Goal: Check status

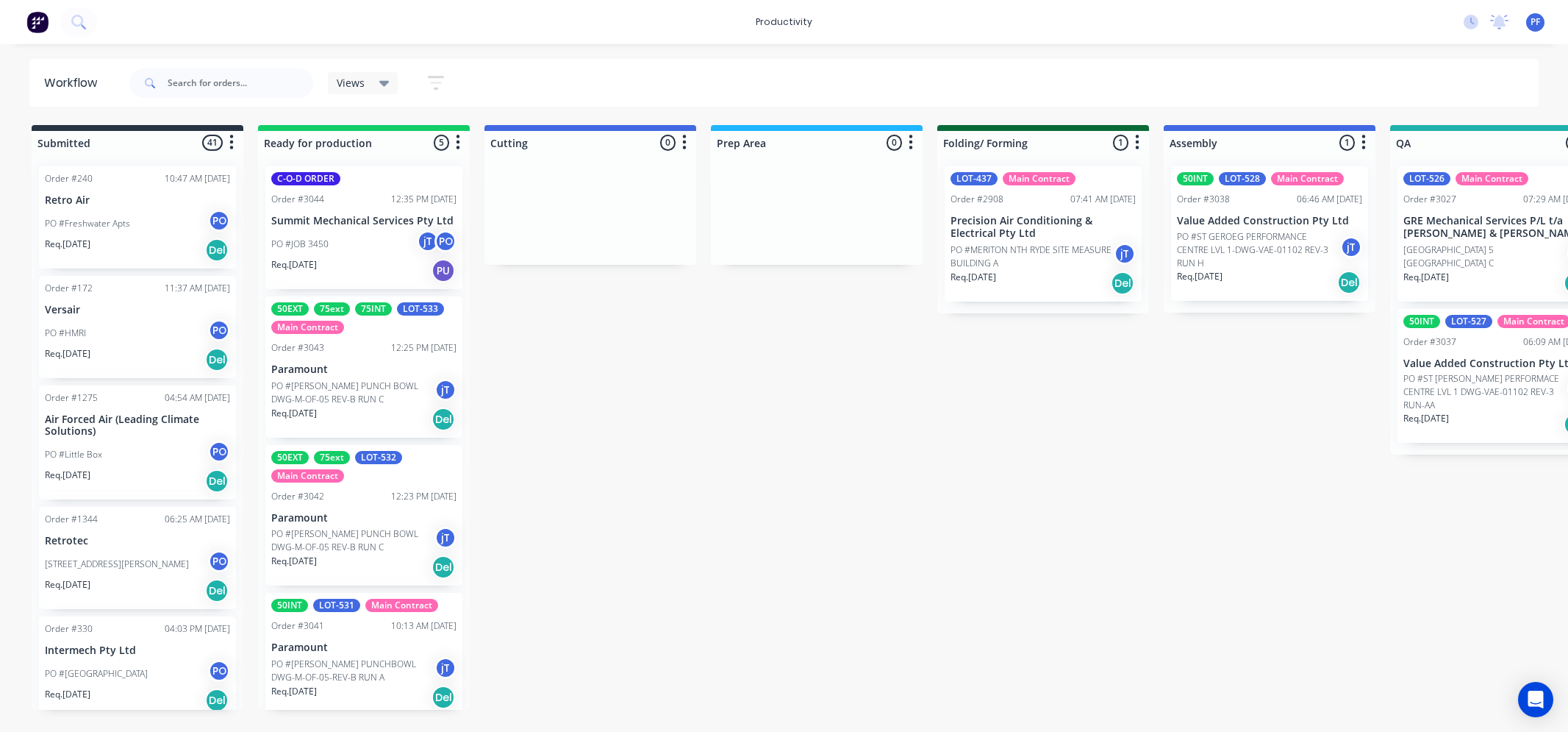
scroll to position [0, 75]
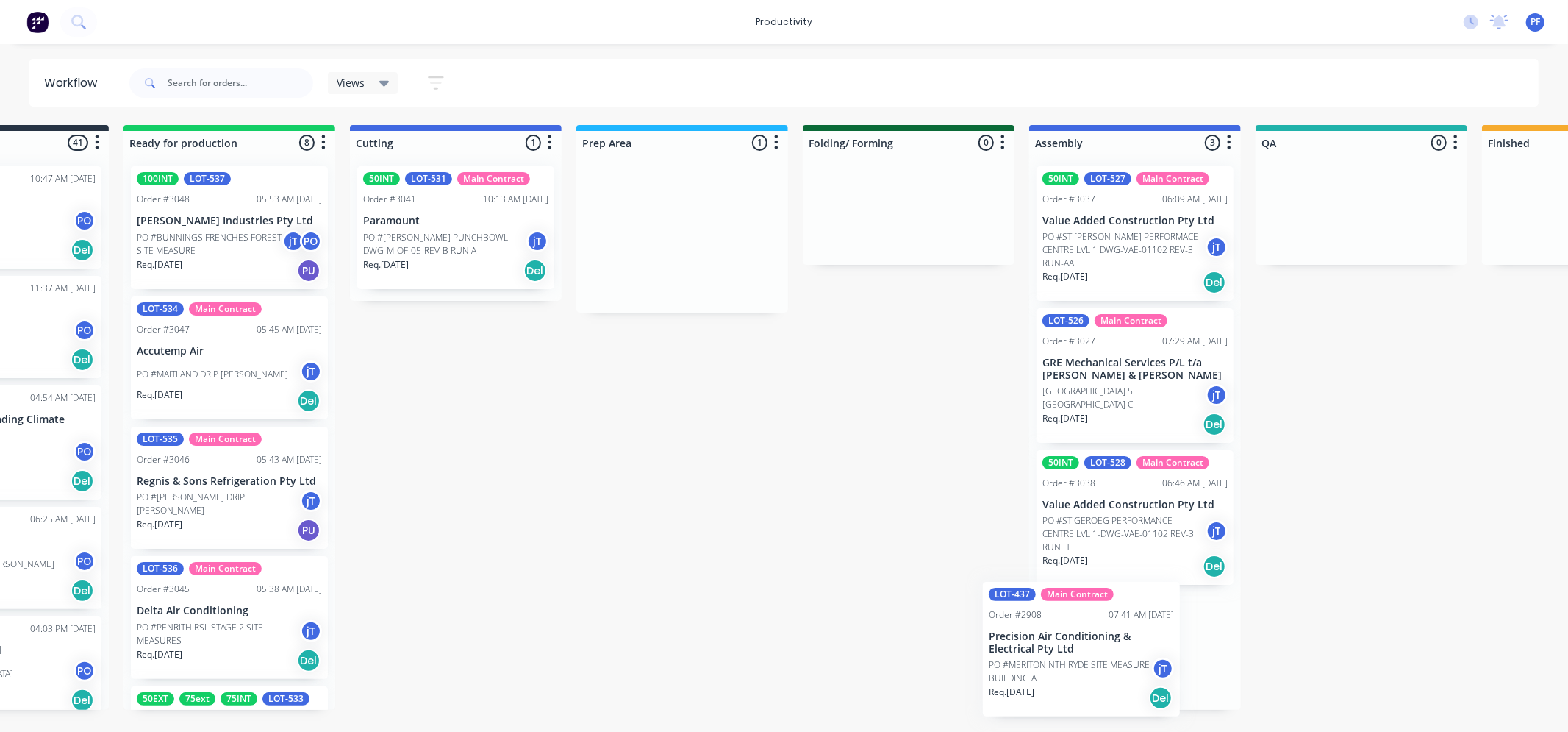
scroll to position [4, 0]
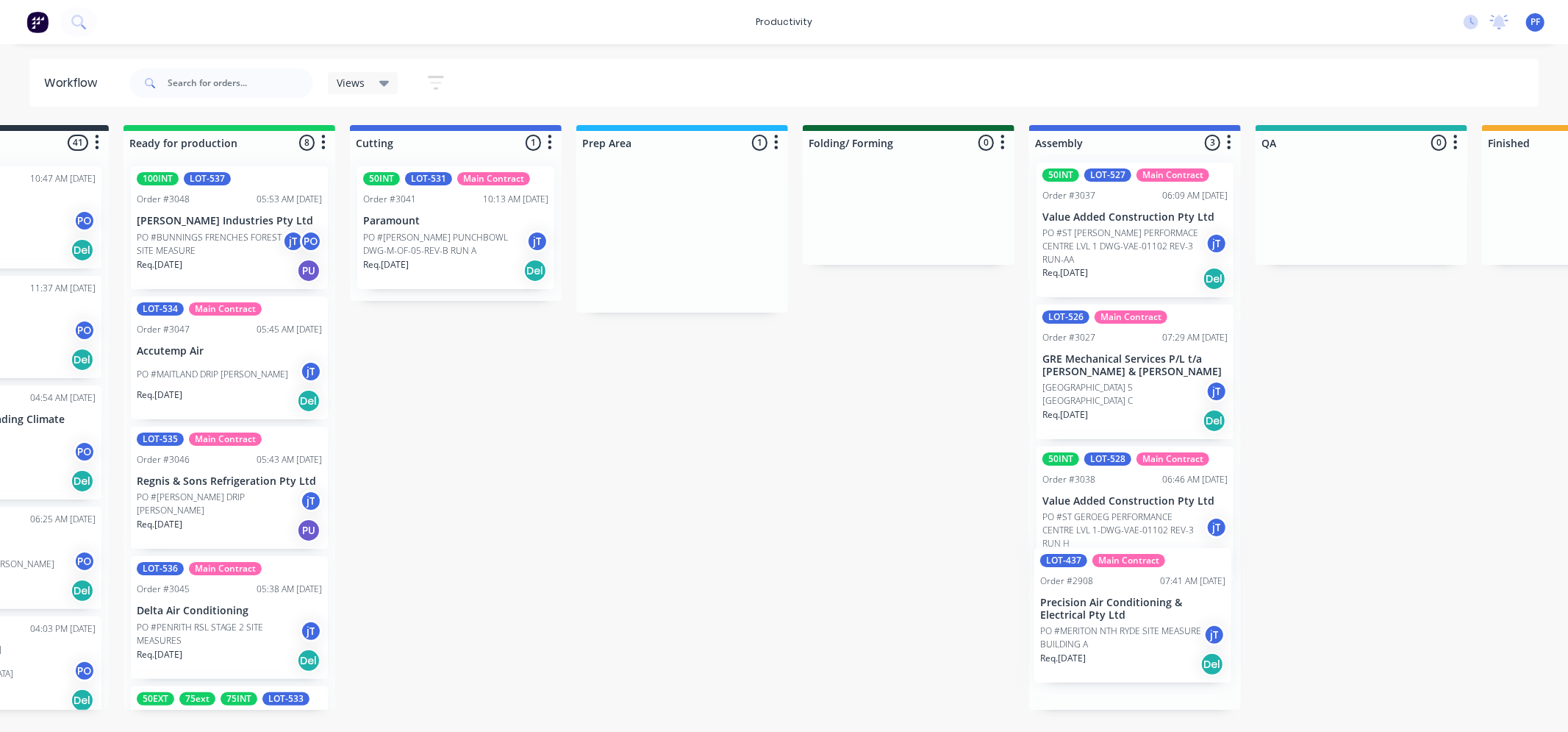
drag, startPoint x: 755, startPoint y: 238, endPoint x: 1064, endPoint y: 622, distance: 492.9
click at [1076, 622] on div "Submitted 41 Order #240 10:47 AM 24/09/24 Retro Air PO #Freshwater Apts PO Req.…" at bounding box center [1294, 417] width 2878 height 585
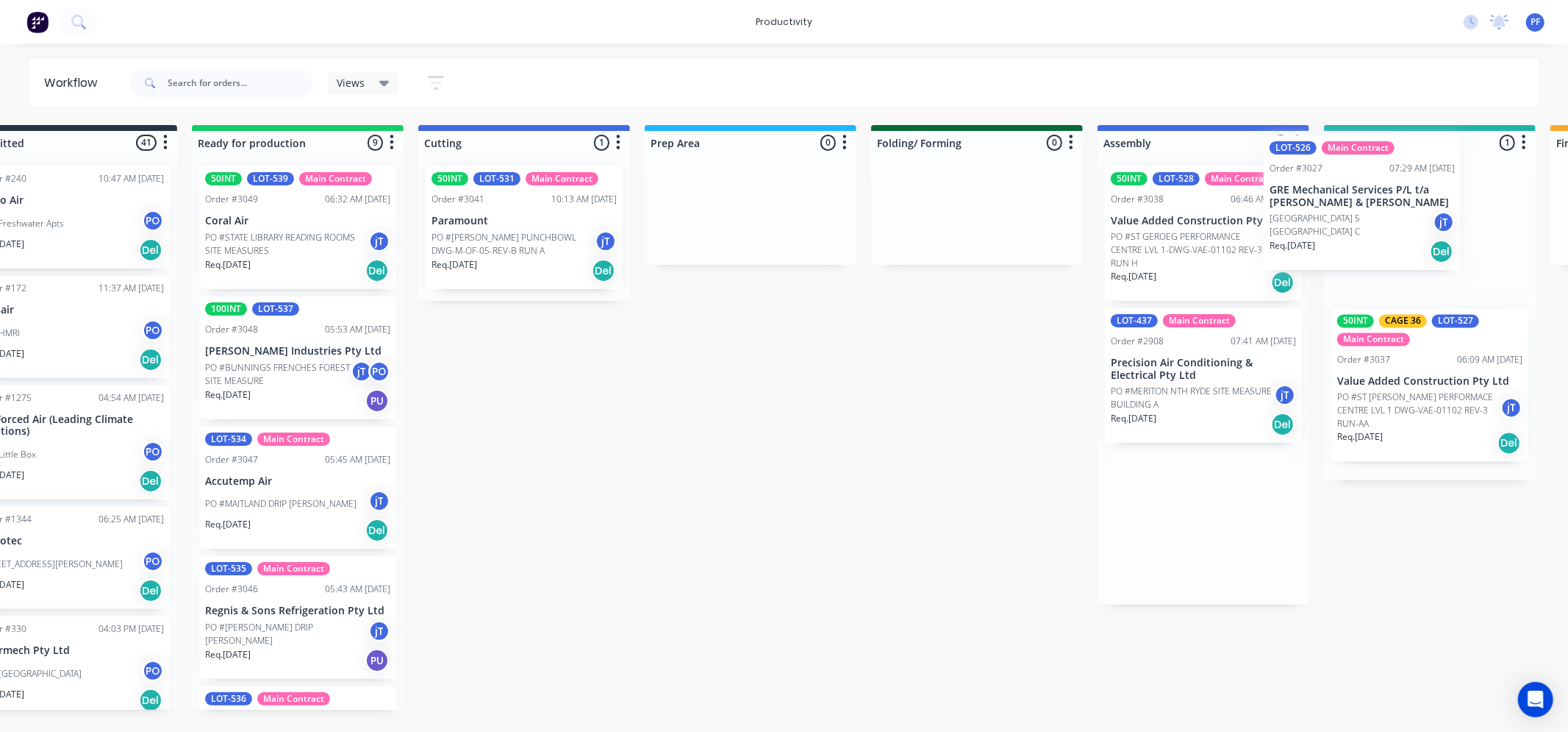
drag, startPoint x: 1218, startPoint y: 234, endPoint x: 1315, endPoint y: 200, distance: 102.8
click at [1315, 200] on div "Submitted 41 Order #240 10:47 AM 24/09/24 Retro Air PO #Freshwater Apts PO Req.…" at bounding box center [1362, 417] width 2878 height 585
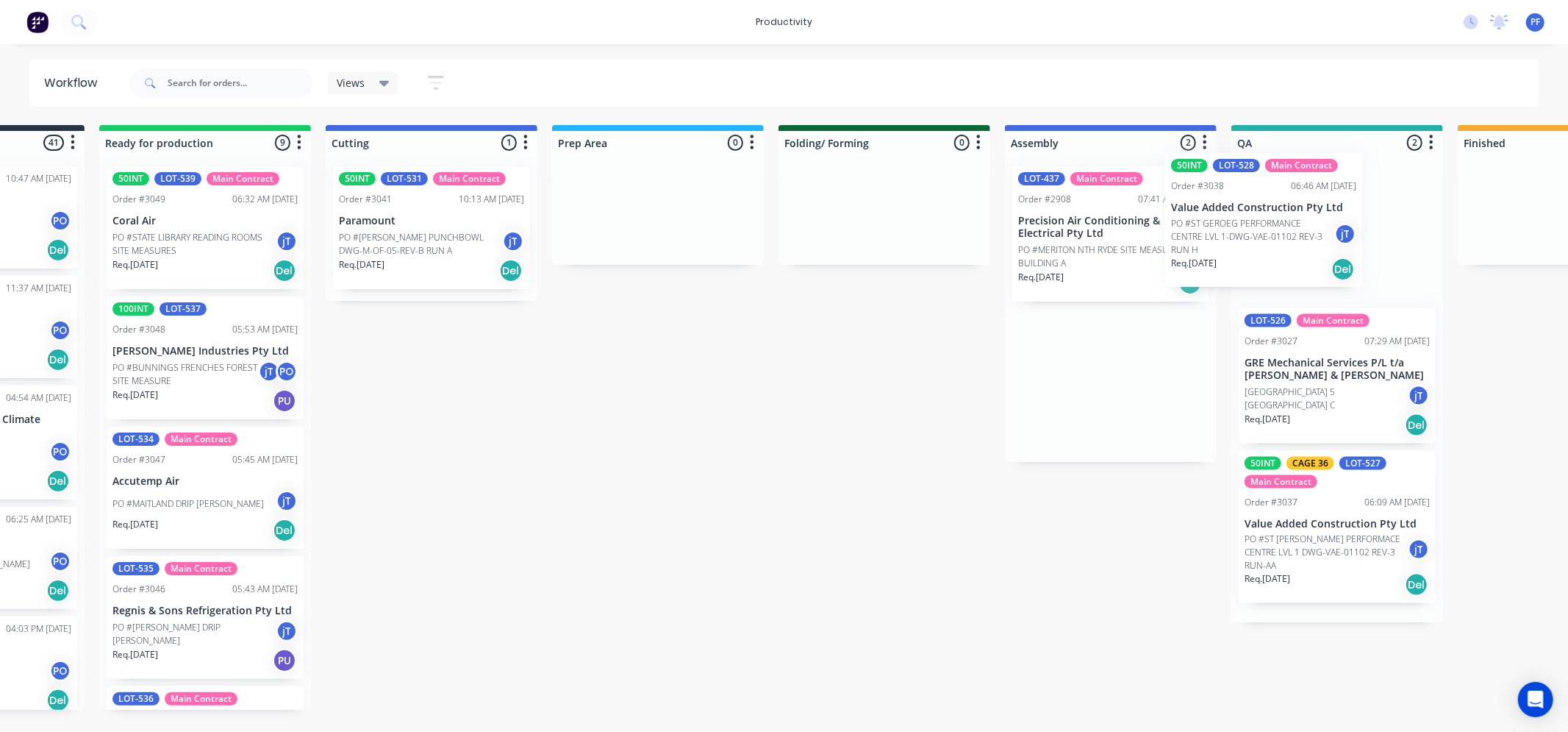
drag, startPoint x: 1226, startPoint y: 225, endPoint x: 1305, endPoint y: 207, distance: 81.0
click at [1305, 207] on div "Submitted 41 Order #240 10:47 AM 24/09/24 Retro Air PO #Freshwater Apts PO Req.…" at bounding box center [1270, 417] width 2878 height 585
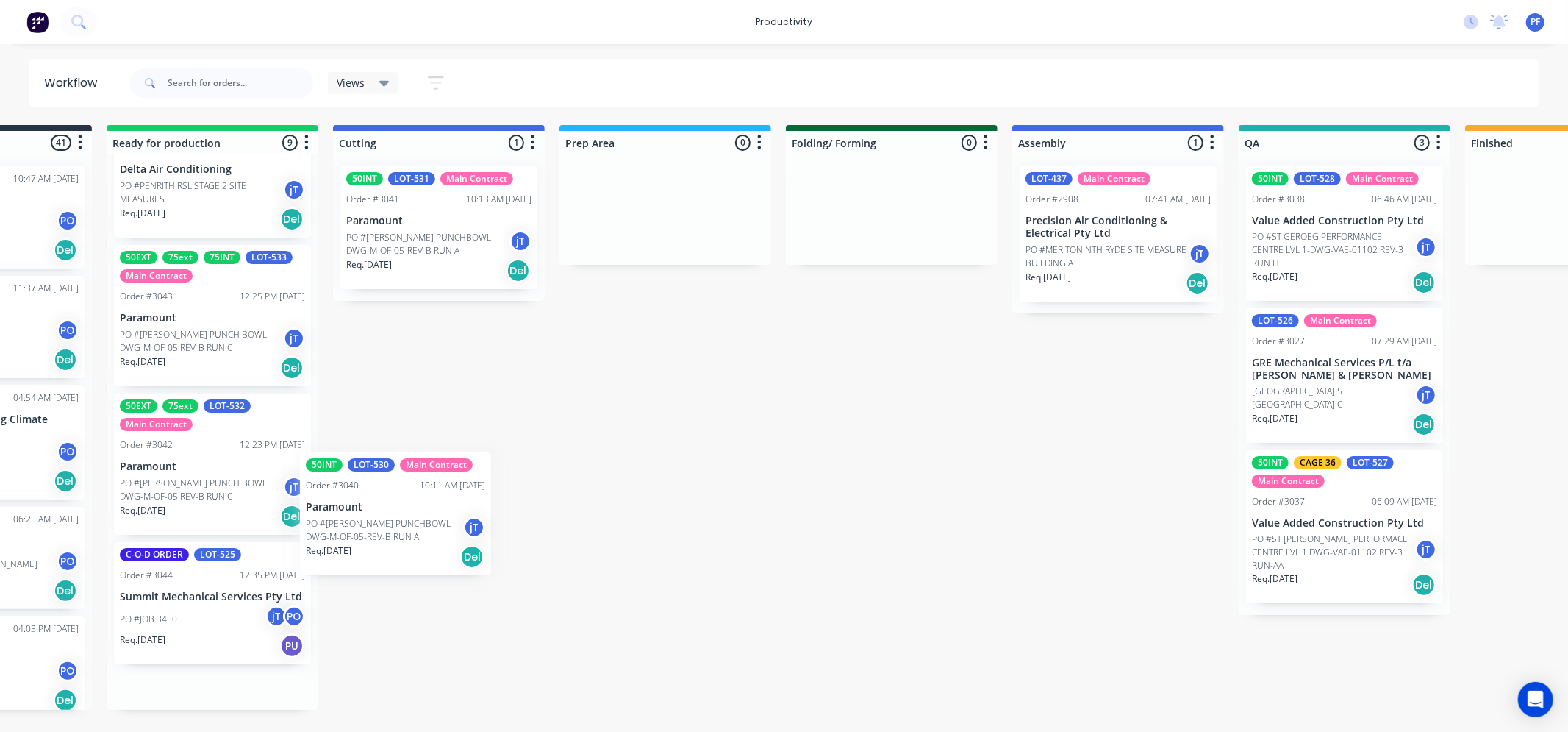
scroll to position [0, 148]
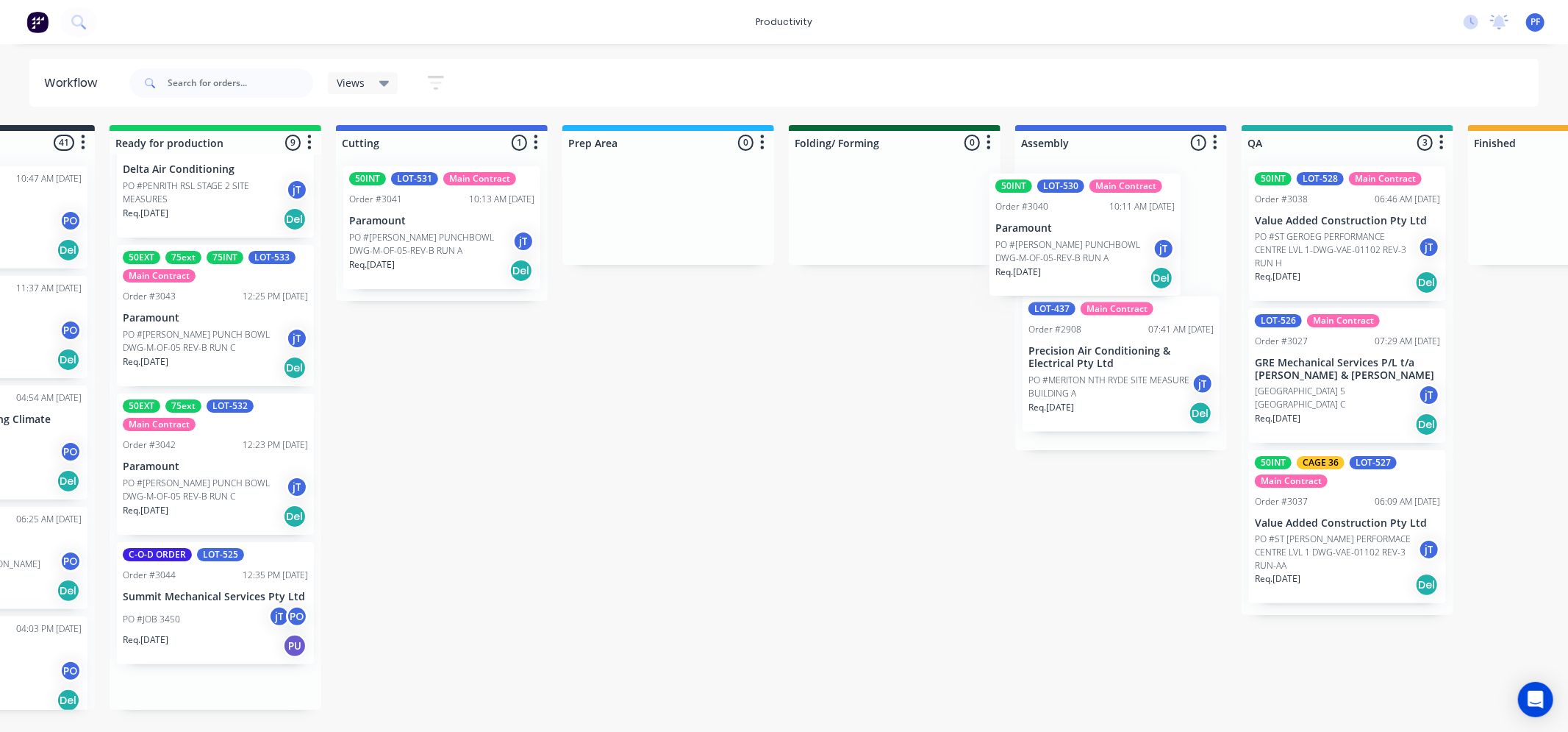
drag, startPoint x: 184, startPoint y: 563, endPoint x: 1081, endPoint y: 192, distance: 970.7
click at [1081, 192] on div "Submitted 41 Order #240 10:47 AM 24/09/24 Retro Air PO #Freshwater Apts PO Req.…" at bounding box center [1280, 417] width 2878 height 585
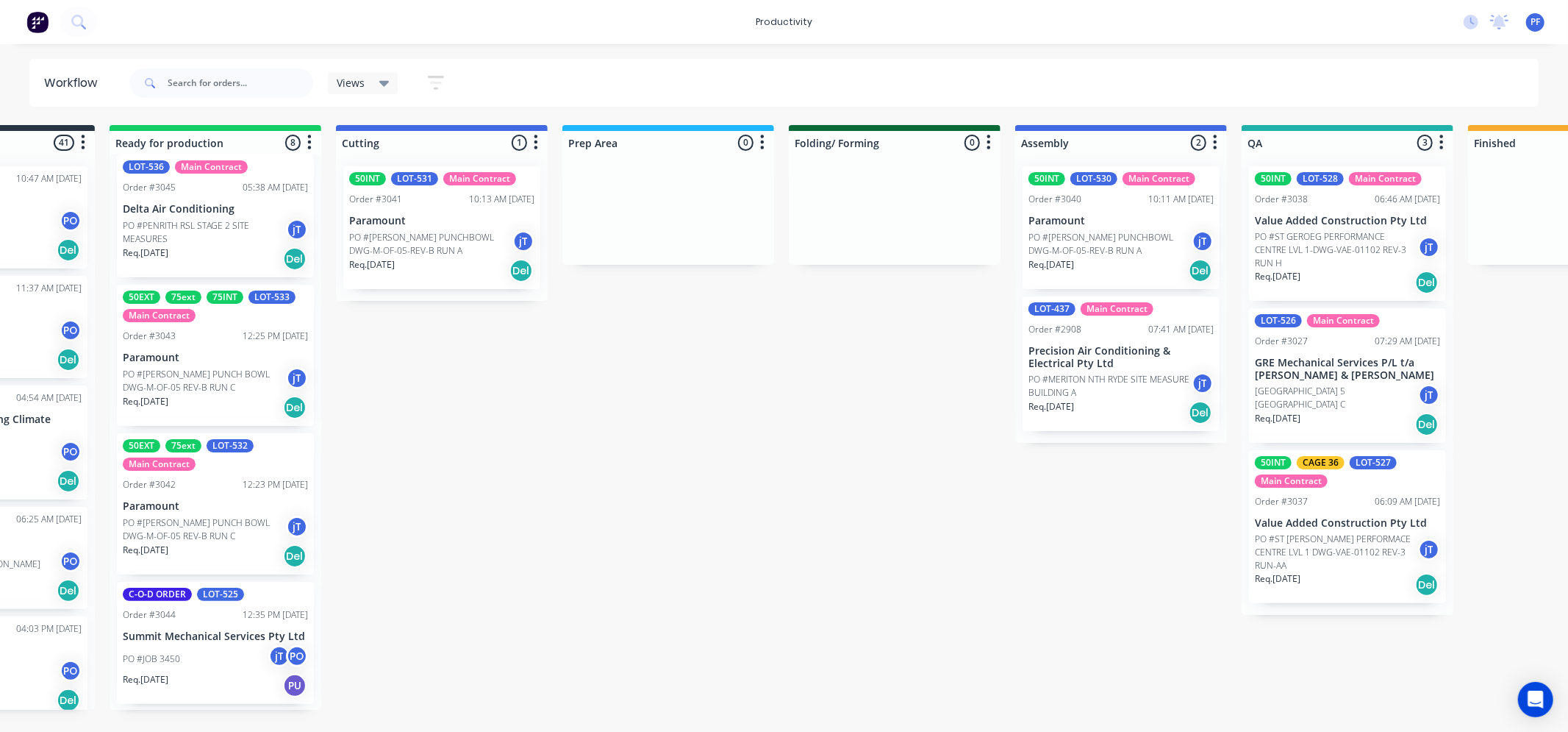
scroll to position [524, 0]
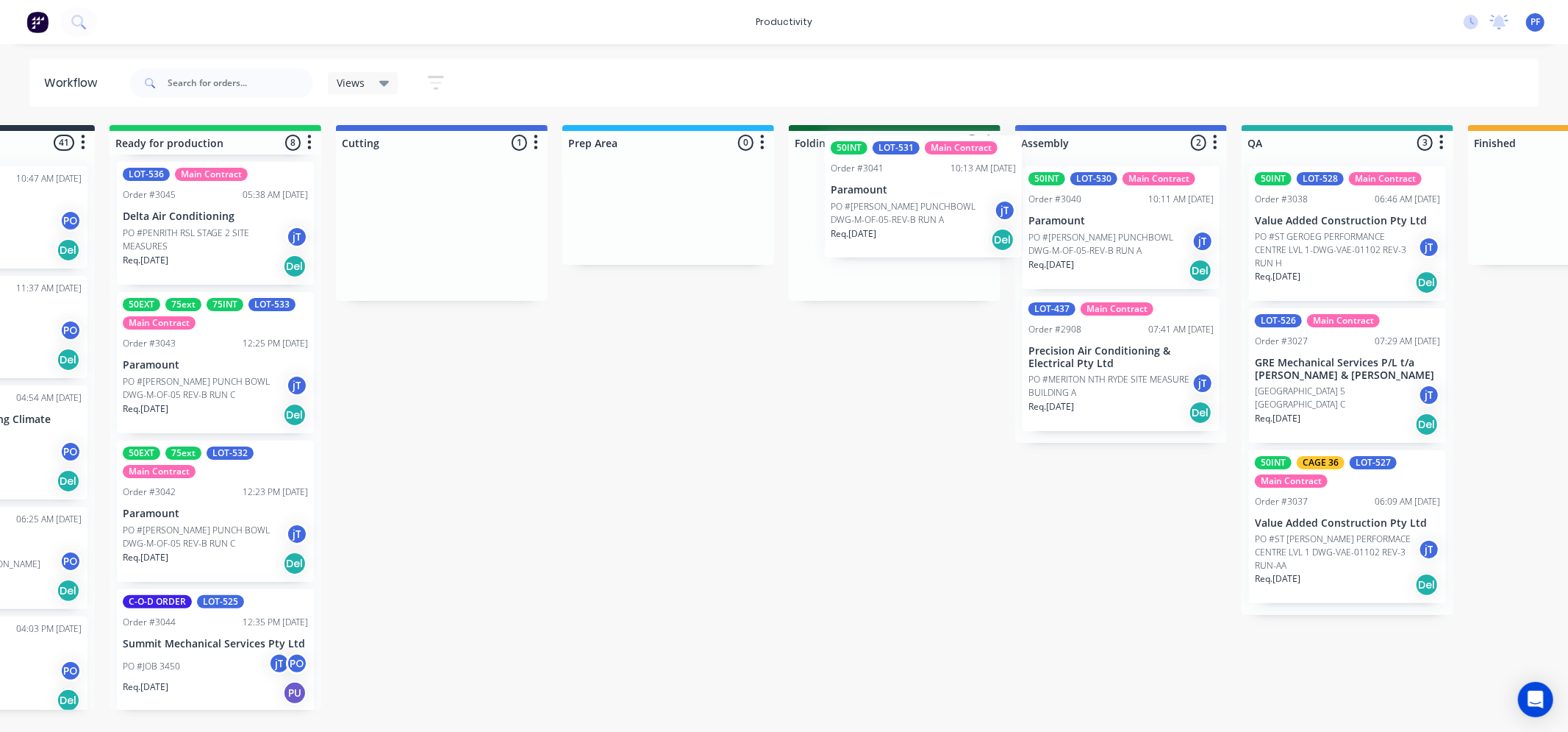
drag, startPoint x: 539, startPoint y: 212, endPoint x: 892, endPoint y: 180, distance: 354.4
click at [892, 180] on div "Submitted 41 Order #240 10:47 AM 24/09/24 Retro Air PO #Freshwater Apts PO Req.…" at bounding box center [1280, 417] width 2878 height 585
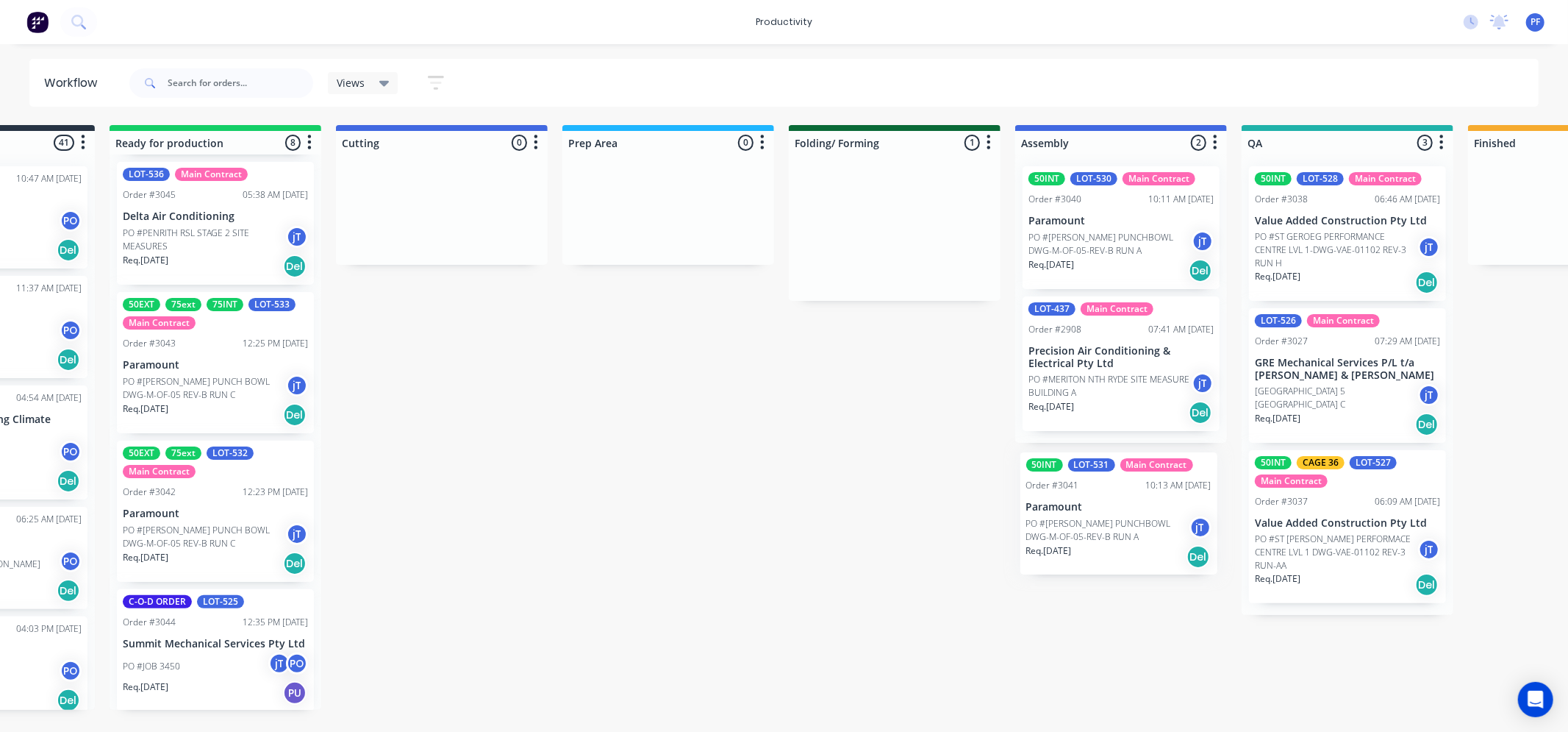
drag, startPoint x: 929, startPoint y: 238, endPoint x: 1064, endPoint y: 489, distance: 285.0
click at [1064, 489] on div "Submitted 41 Order #240 10:47 AM 24/09/24 Retro Air PO #Freshwater Apts PO Req.…" at bounding box center [1280, 417] width 2878 height 585
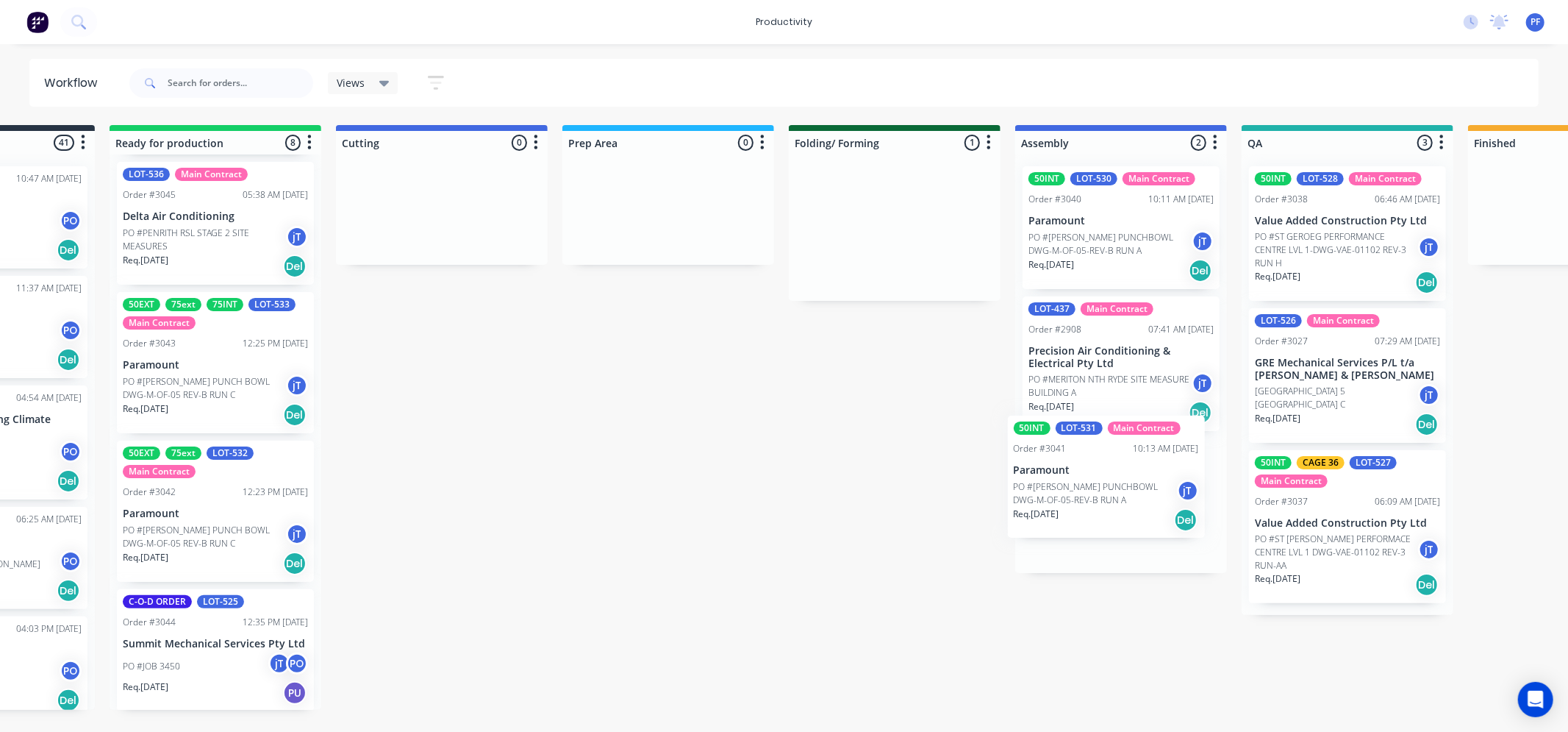
drag, startPoint x: 1008, startPoint y: 268, endPoint x: 1076, endPoint y: 474, distance: 216.9
click at [1076, 474] on div "Submitted 41 Order #240 10:47 AM 24/09/24 Retro Air PO #Freshwater Apts PO Req.…" at bounding box center [1280, 417] width 2878 height 585
